Goal: Task Accomplishment & Management: Use online tool/utility

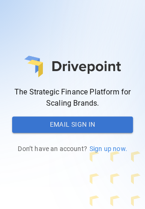
click at [42, 119] on button "Email Sign In" at bounding box center [72, 124] width 121 height 17
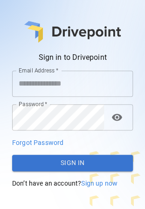
type input "**********"
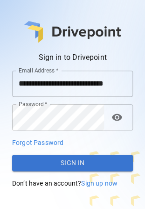
click at [75, 160] on button "Sign In" at bounding box center [72, 163] width 121 height 17
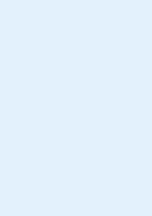
click at [41, 7] on body at bounding box center [76, 108] width 152 height 216
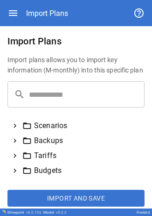
scroll to position [5, 0]
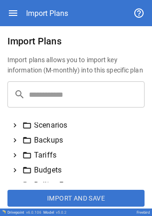
click at [17, 165] on div "Budgets" at bounding box center [76, 170] width 138 height 15
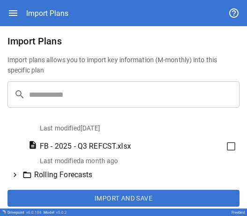
scroll to position [180, 0]
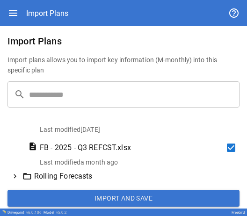
click at [145, 196] on button "Import and Save" at bounding box center [123, 198] width 232 height 17
